Goal: Information Seeking & Learning: Learn about a topic

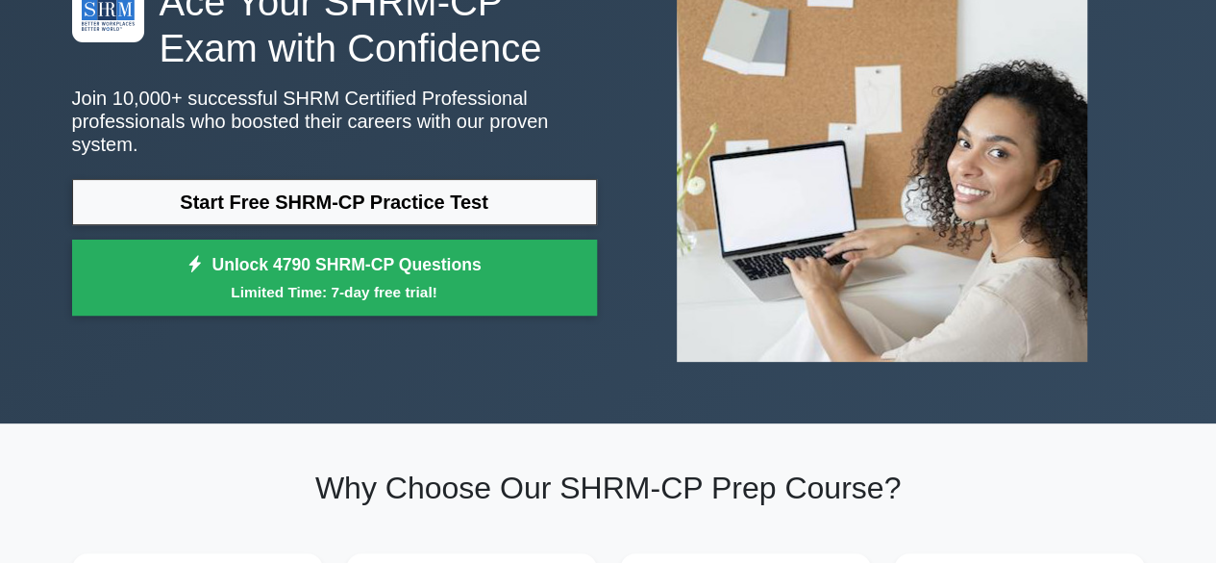
scroll to position [191, 0]
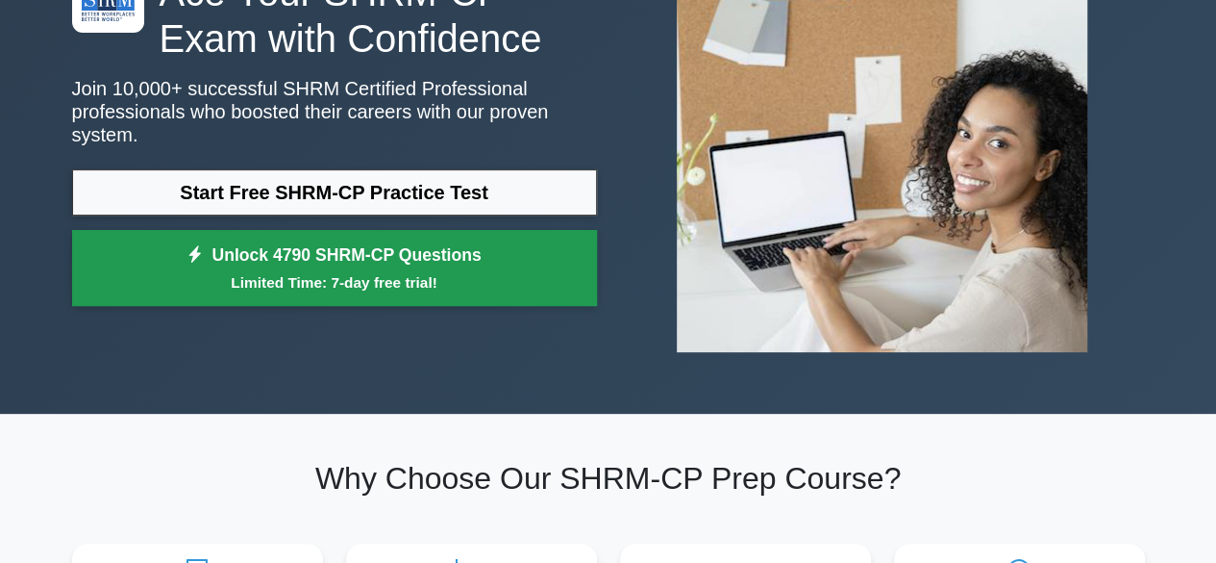
click at [422, 274] on small "Limited Time: 7-day free trial!" at bounding box center [334, 282] width 477 height 22
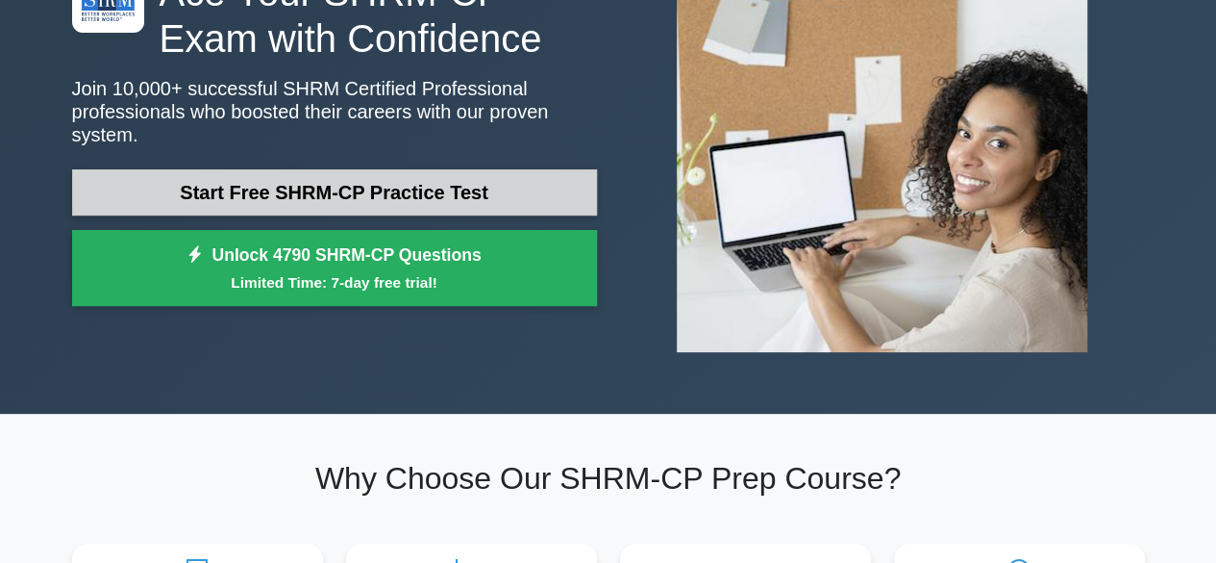
click at [235, 183] on link "Start Free SHRM-CP Practice Test" at bounding box center [334, 192] width 525 height 46
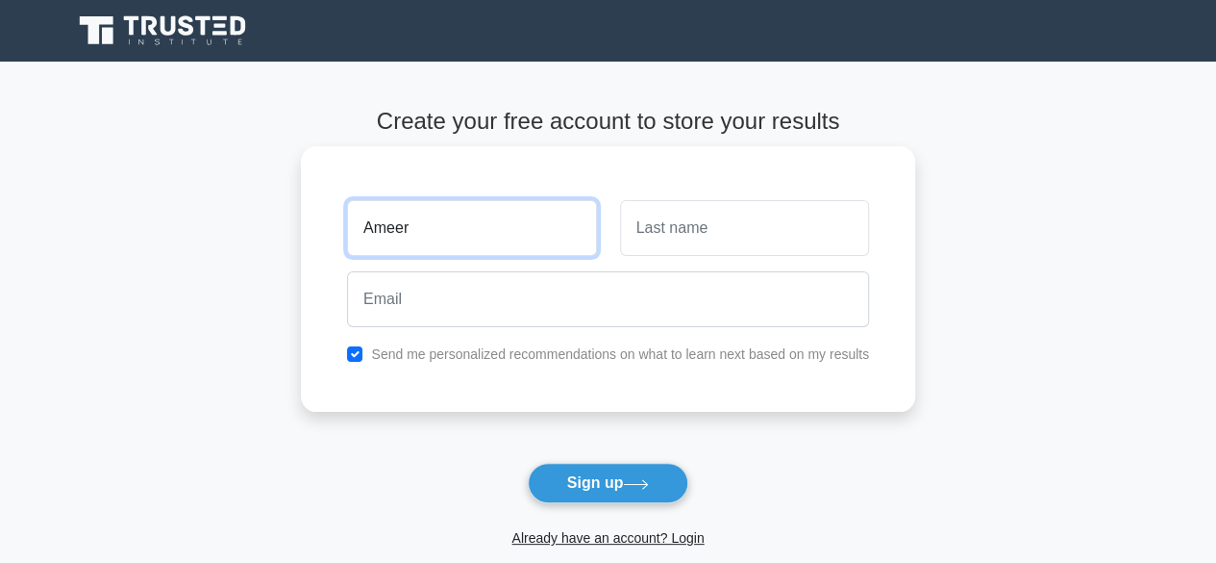
type input "Ameer"
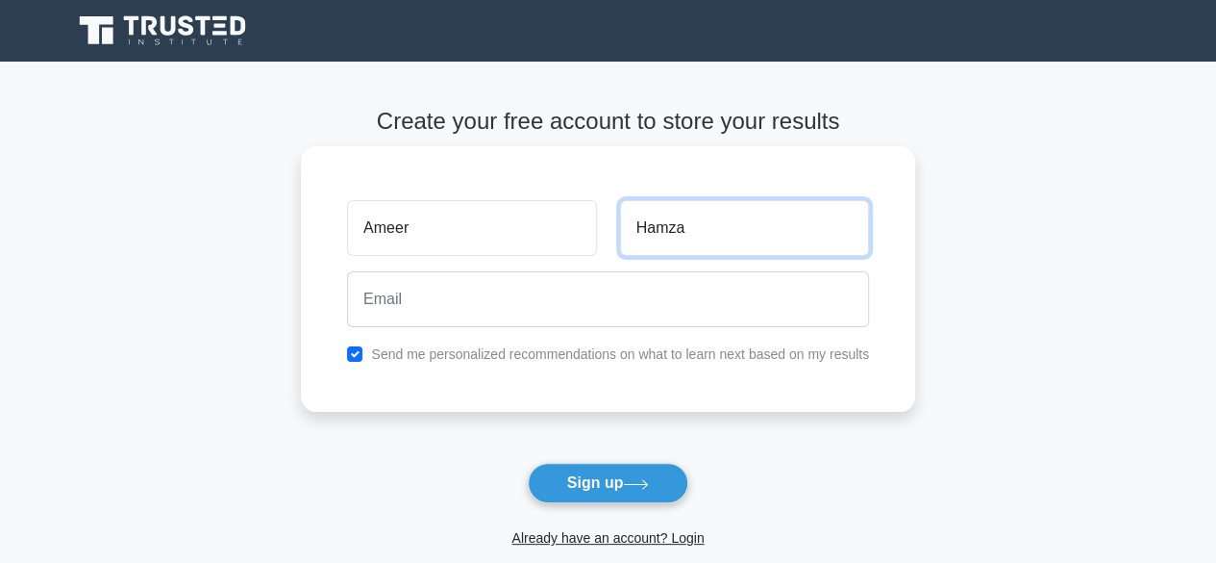
type input "Hamza"
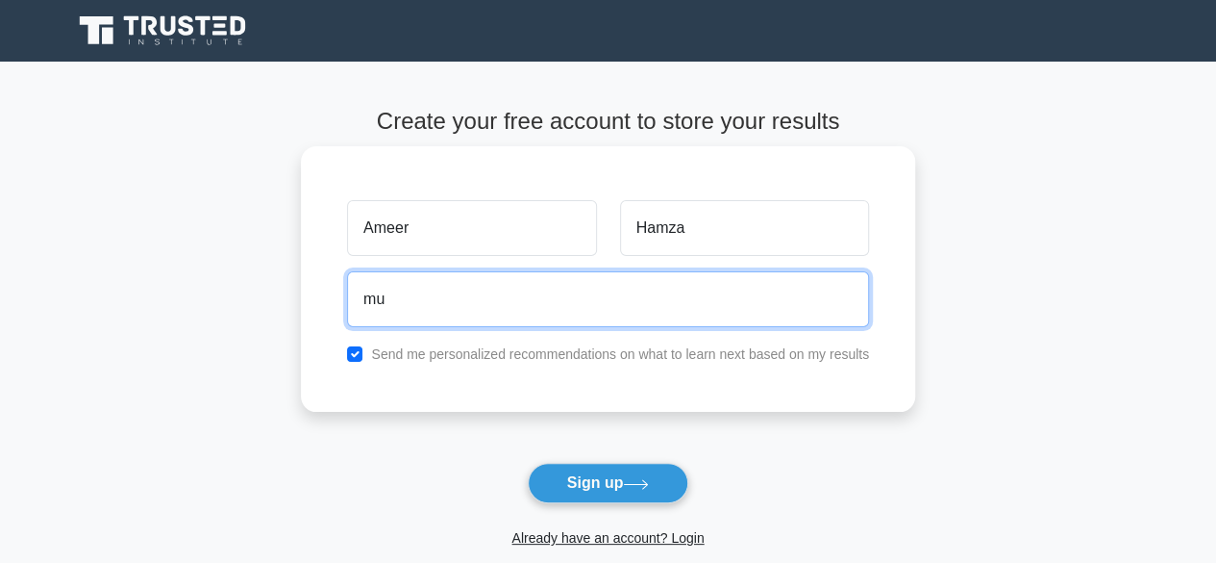
type input "[DOMAIN_NAME][EMAIL_ADDRESS][DOMAIN_NAME]"
click at [528, 463] on button "Sign up" at bounding box center [609, 483] width 162 height 40
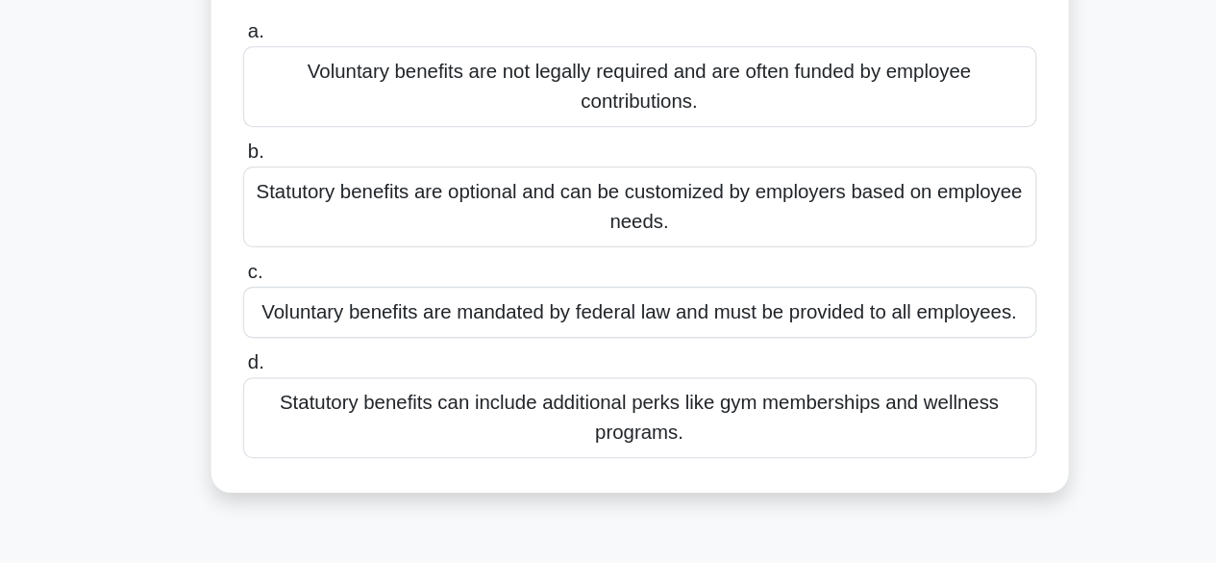
scroll to position [181, 0]
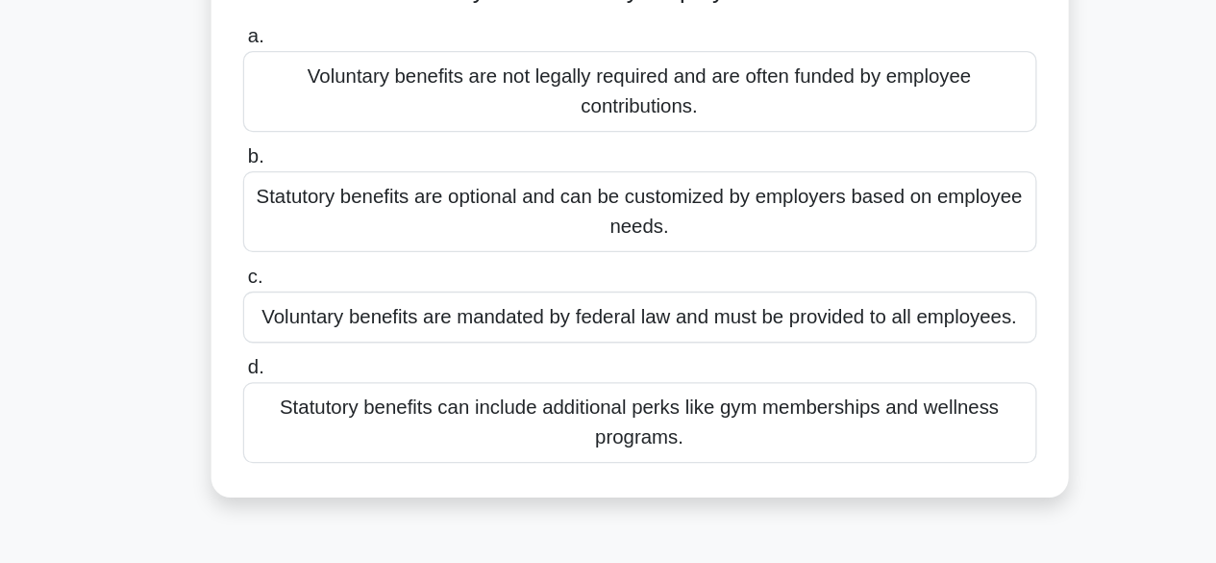
click at [582, 65] on div "Voluntary benefits are not legally required and are often funded by employee co…" at bounding box center [608, 71] width 623 height 63
click at [297, 36] on input "a. Voluntary benefits are not legally required and are often funded by employee…" at bounding box center [297, 29] width 0 height 13
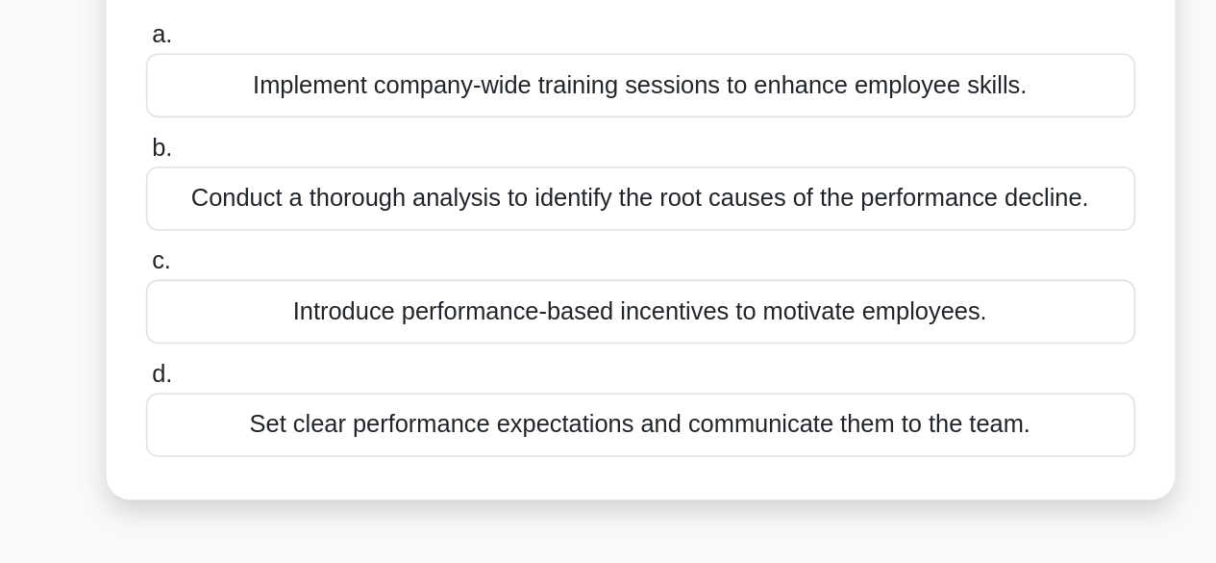
scroll to position [114, 0]
click at [584, 219] on div "Conduct a thorough analysis to identify the root causes of the performance decl…" at bounding box center [608, 221] width 623 height 40
click at [297, 196] on input "b. Conduct a thorough analysis to identify the root causes of the performance d…" at bounding box center [297, 190] width 0 height 13
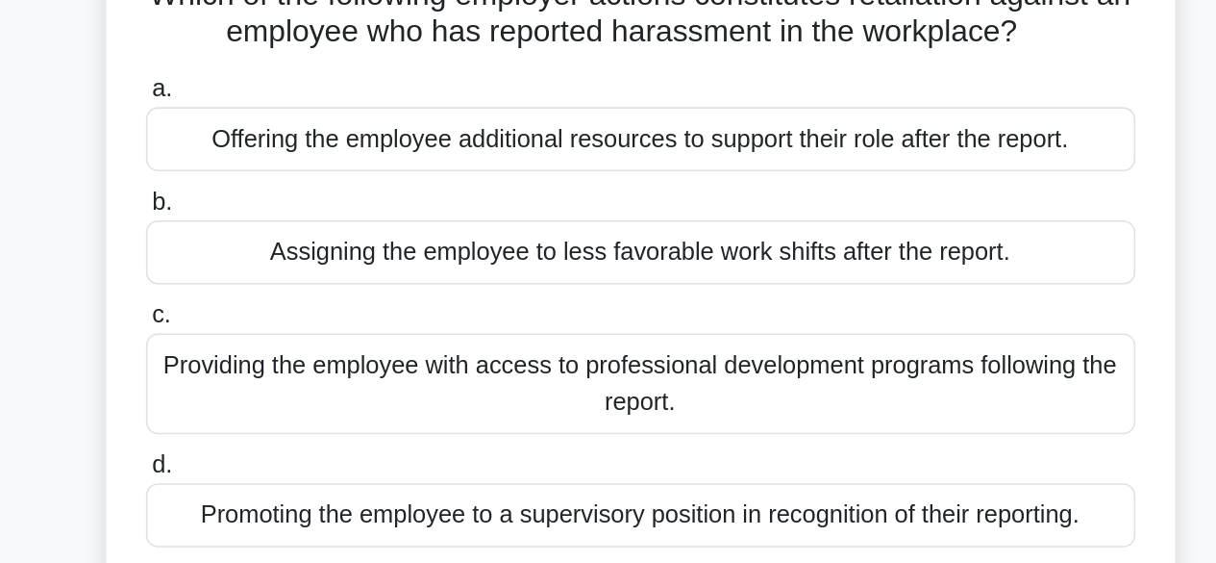
scroll to position [52, 0]
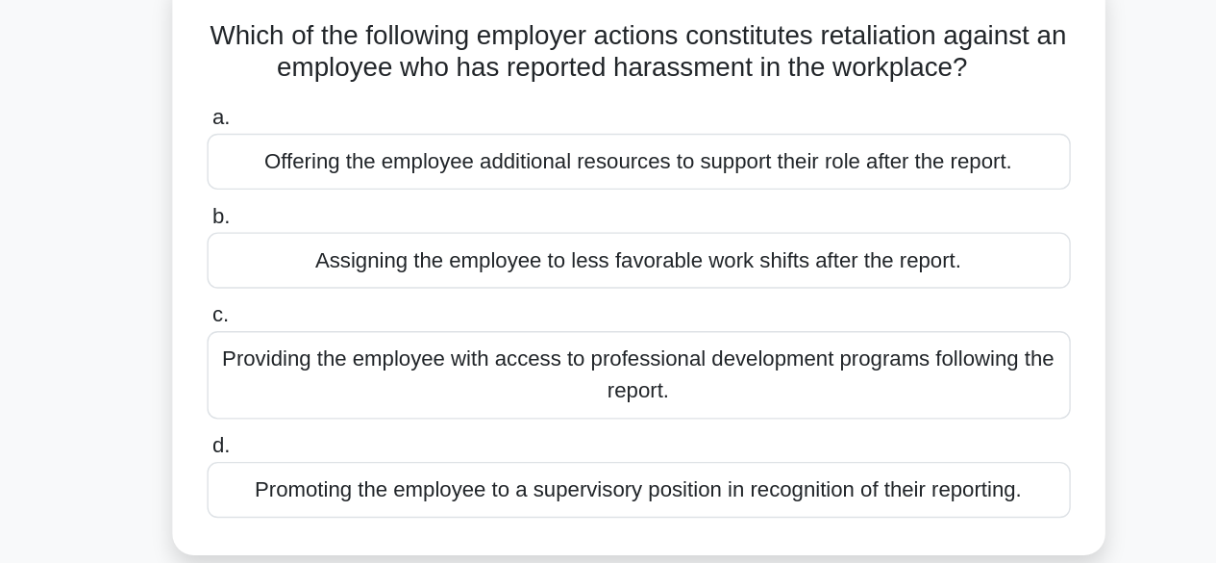
click at [606, 119] on h5 "Which of the following employer actions constitutes retaliation against an empl…" at bounding box center [608, 111] width 627 height 48
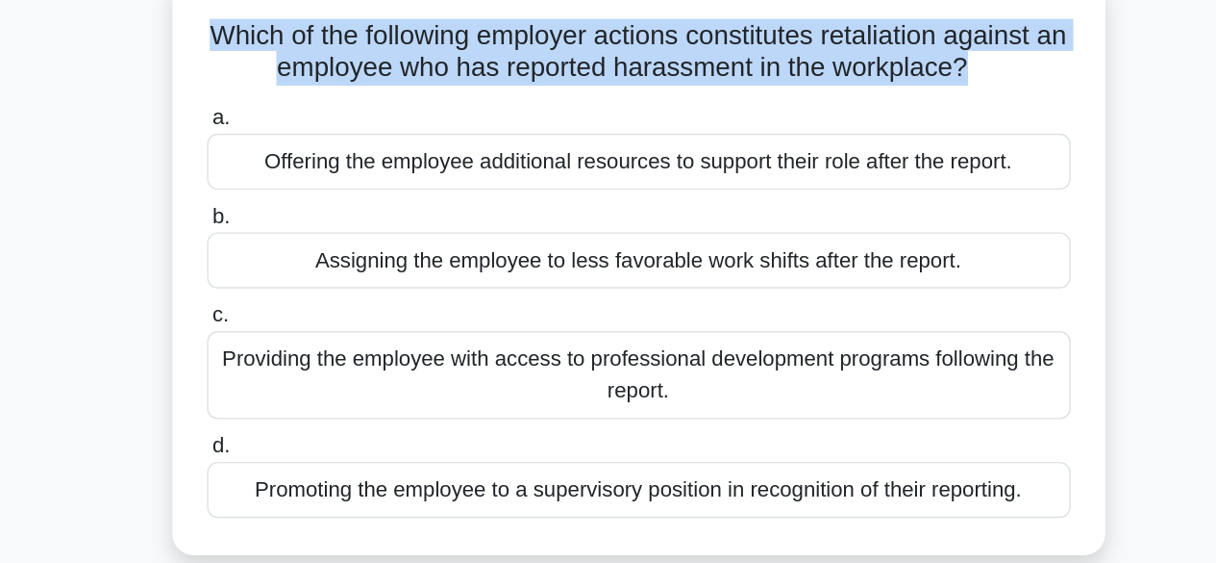
click at [606, 119] on h5 "Which of the following employer actions constitutes retaliation against an empl…" at bounding box center [608, 111] width 627 height 48
copy div "Which of the following employer actions constitutes retaliation against an empl…"
